Goal: Information Seeking & Learning: Learn about a topic

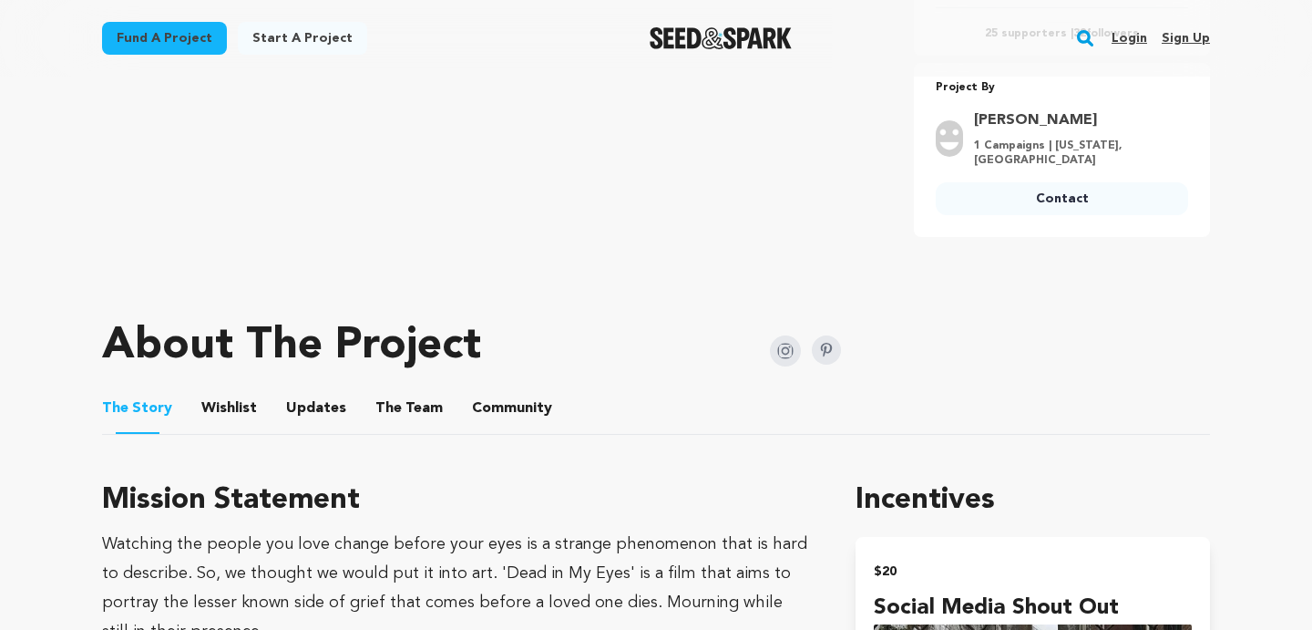
scroll to position [654, 0]
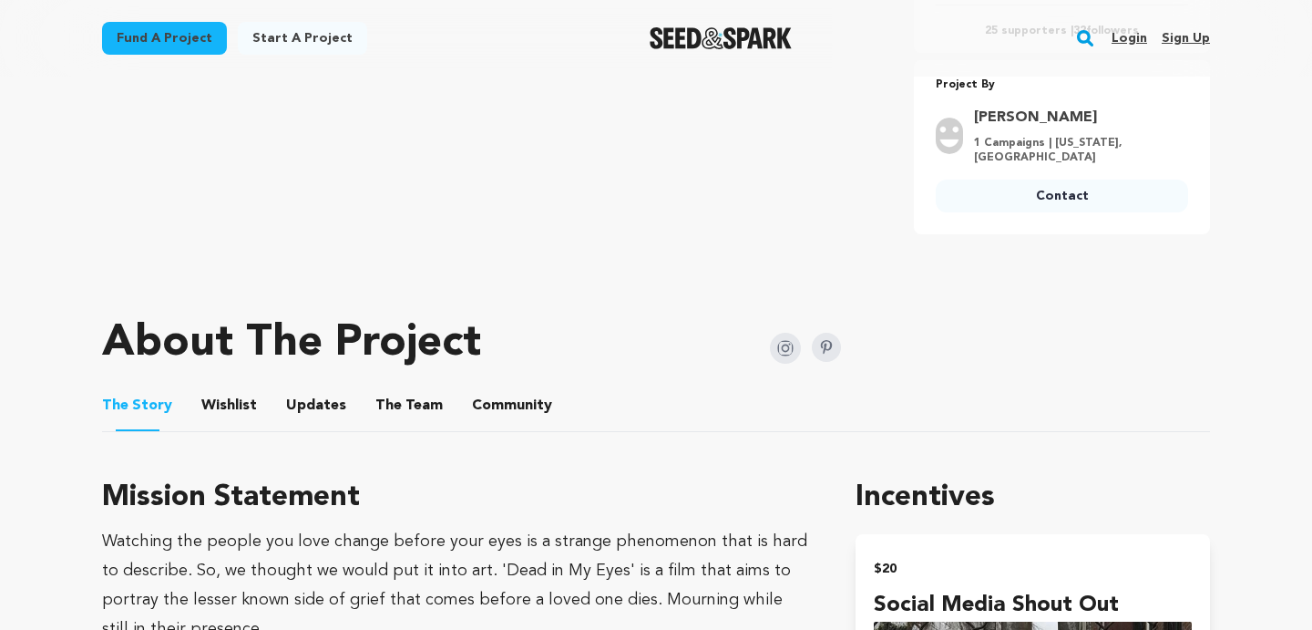
click at [296, 393] on button "Updates" at bounding box center [316, 409] width 44 height 44
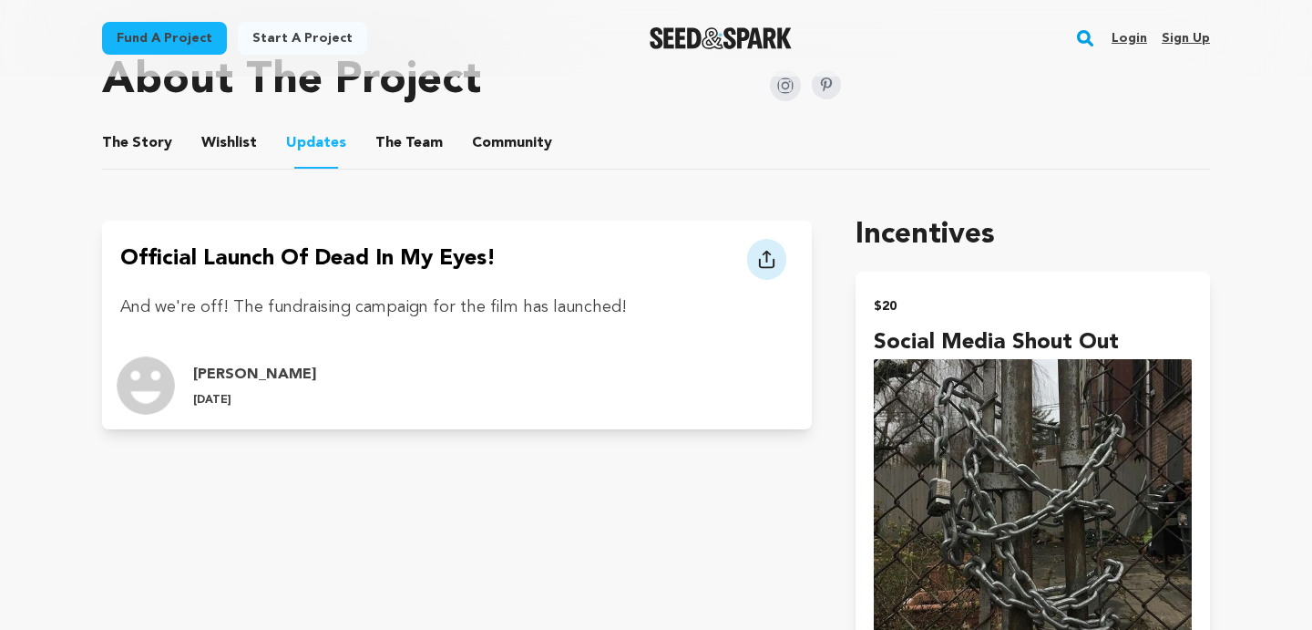
scroll to position [911, 0]
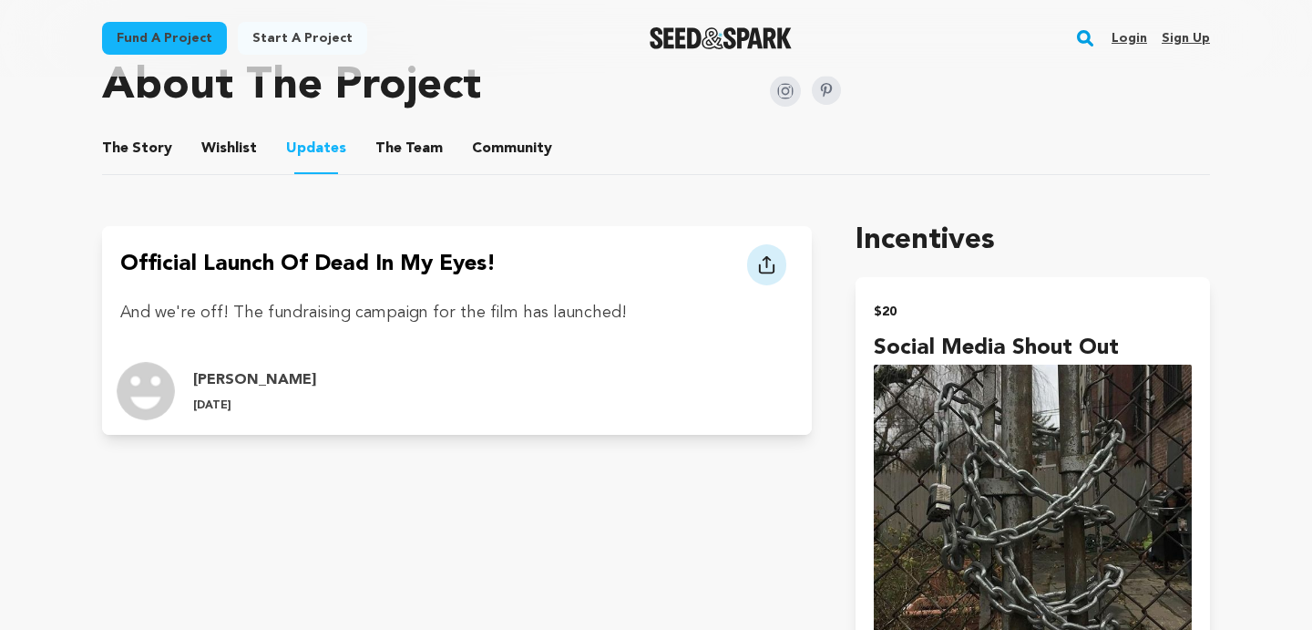
click at [131, 166] on button "The Story" at bounding box center [138, 152] width 44 height 44
